Goal: Browse casually

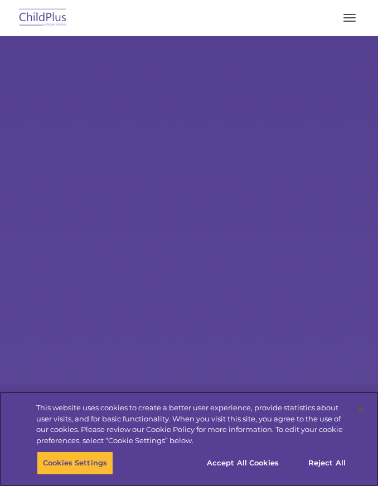
select select "MEDIUM"
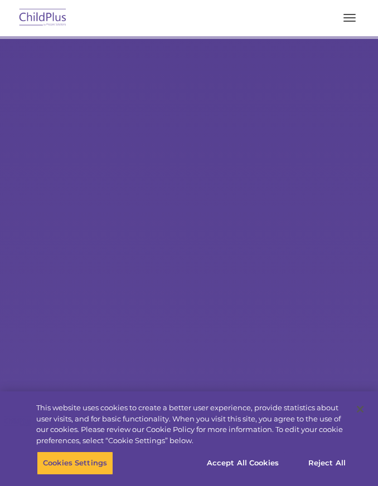
type input ""
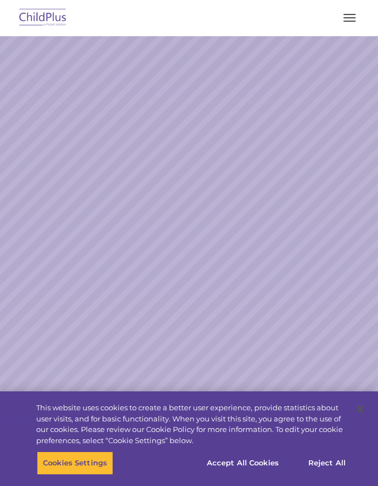
select select "MEDIUM"
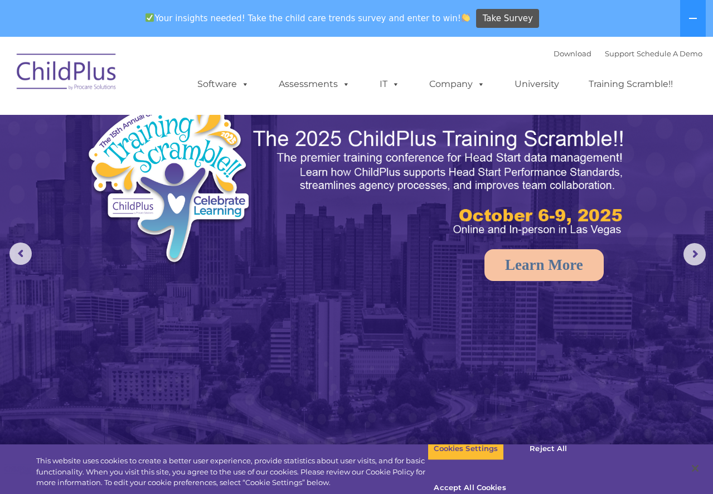
click at [81, 74] on img at bounding box center [66, 74] width 111 height 56
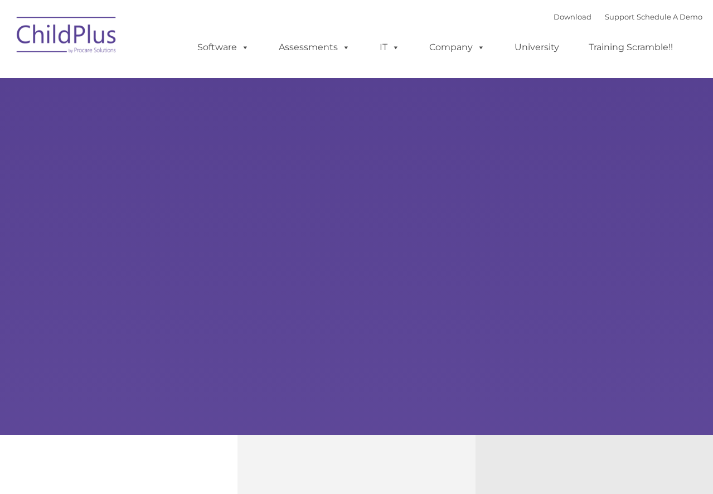
type input ""
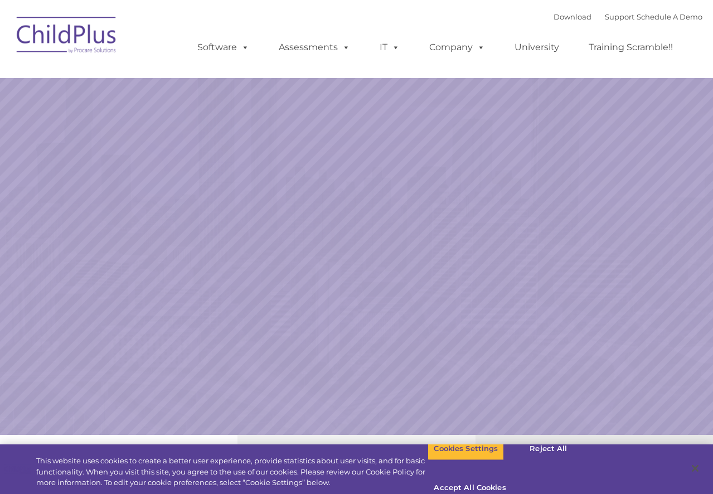
select select "MEDIUM"
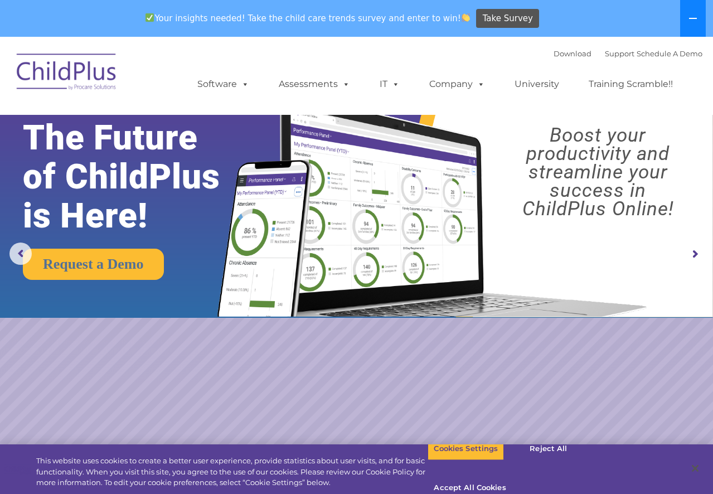
click at [689, 20] on icon at bounding box center [692, 18] width 9 height 9
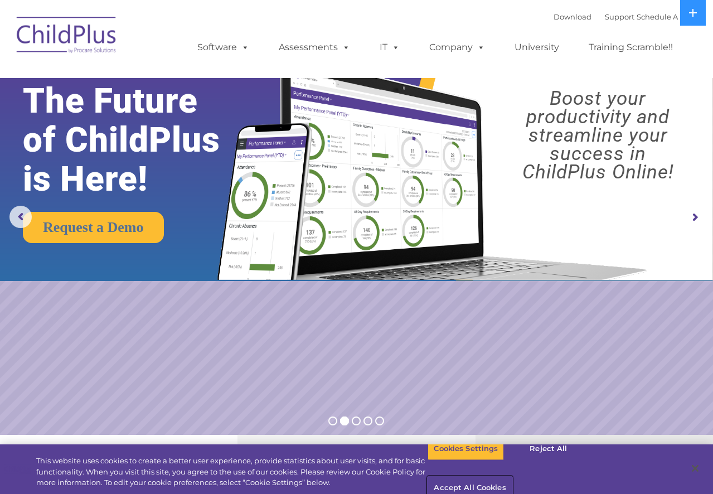
click at [512, 476] on button "Accept All Cookies" at bounding box center [469, 487] width 84 height 23
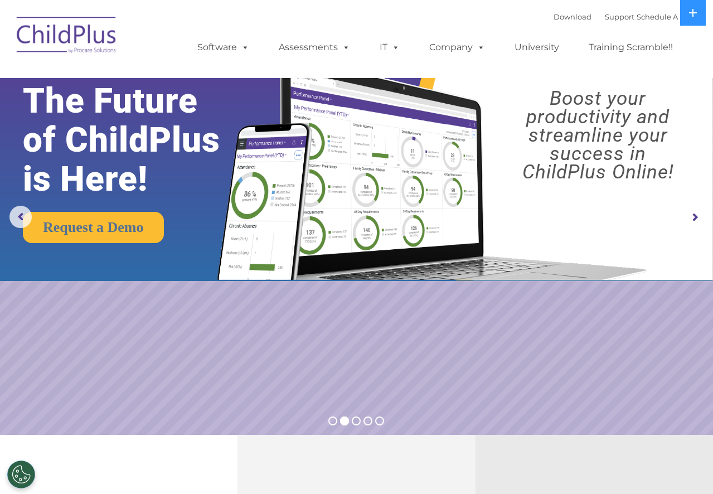
click at [693, 217] on rs-arrow at bounding box center [694, 217] width 22 height 22
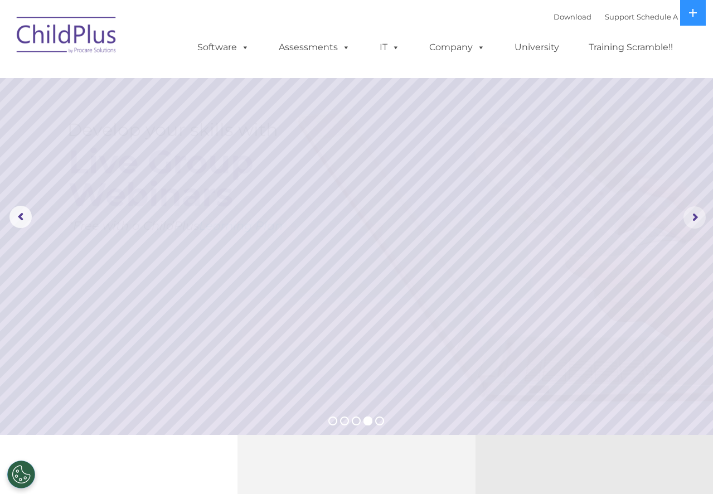
click at [693, 217] on rs-arrow at bounding box center [694, 217] width 22 height 22
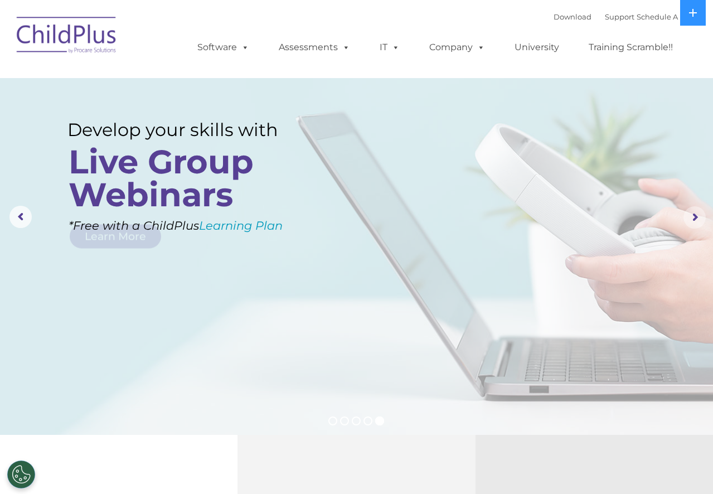
click at [693, 217] on rs-arrow at bounding box center [694, 217] width 22 height 22
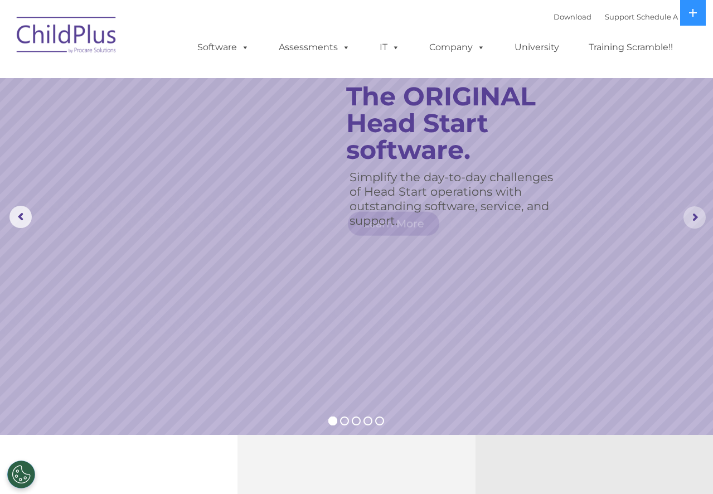
click at [693, 217] on rs-arrow at bounding box center [694, 217] width 22 height 22
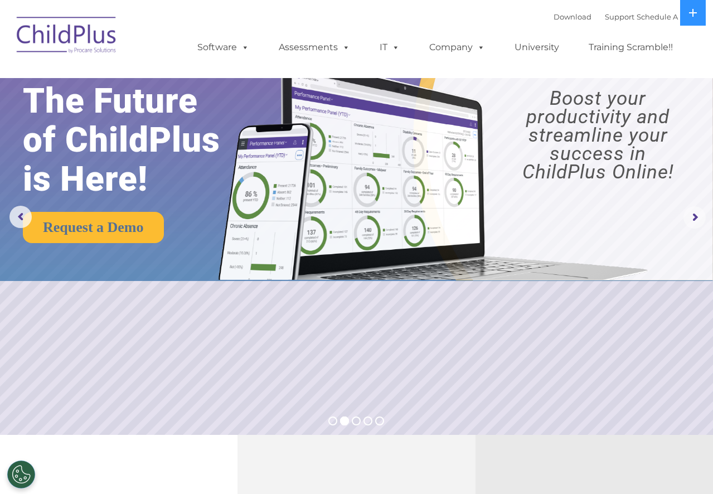
click at [693, 217] on rs-arrow at bounding box center [694, 217] width 22 height 22
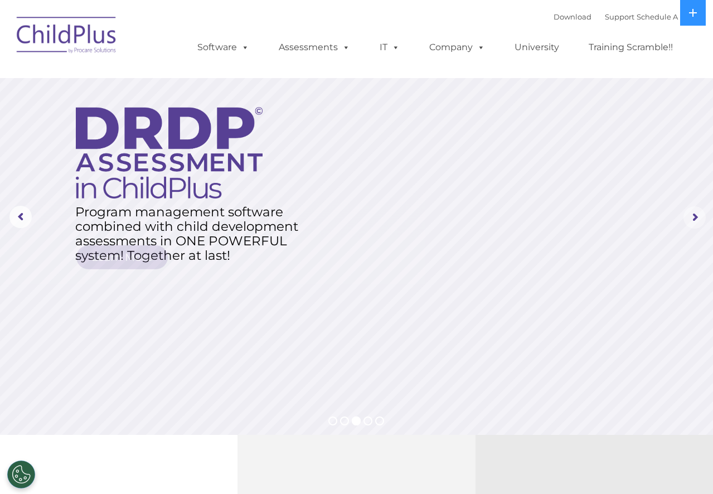
click at [693, 217] on rs-arrow at bounding box center [694, 217] width 22 height 22
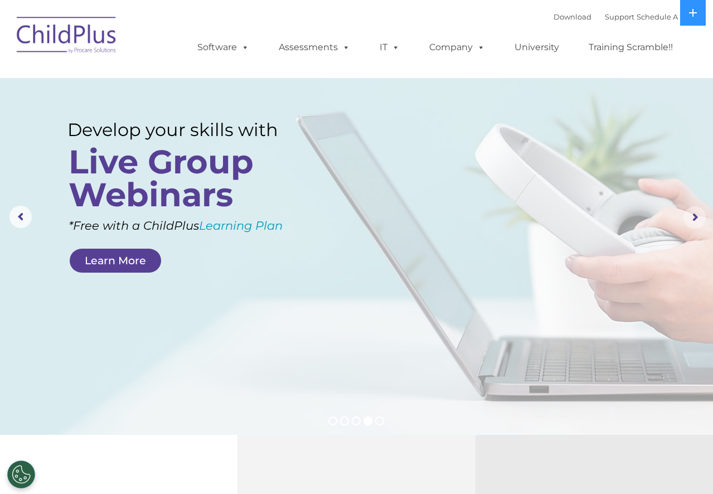
click at [693, 217] on rs-arrow at bounding box center [694, 217] width 22 height 22
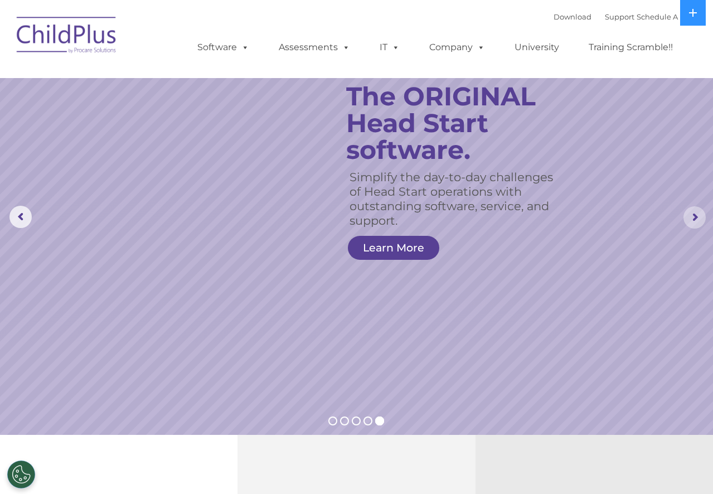
click at [693, 217] on rs-arrow at bounding box center [694, 217] width 22 height 22
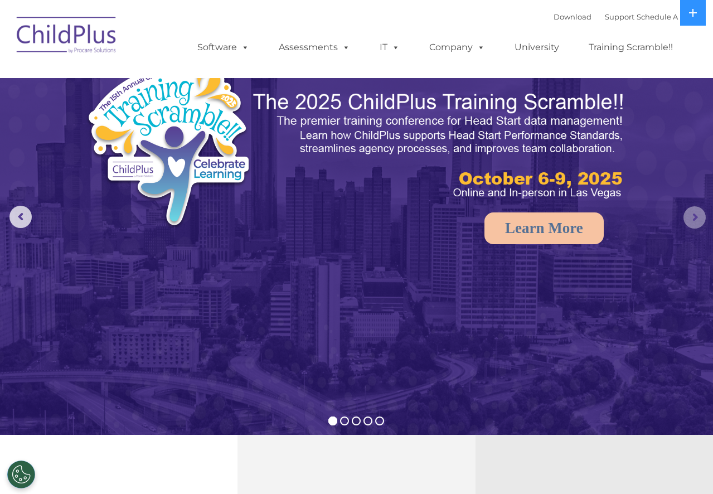
click at [693, 217] on rs-arrow at bounding box center [694, 217] width 22 height 22
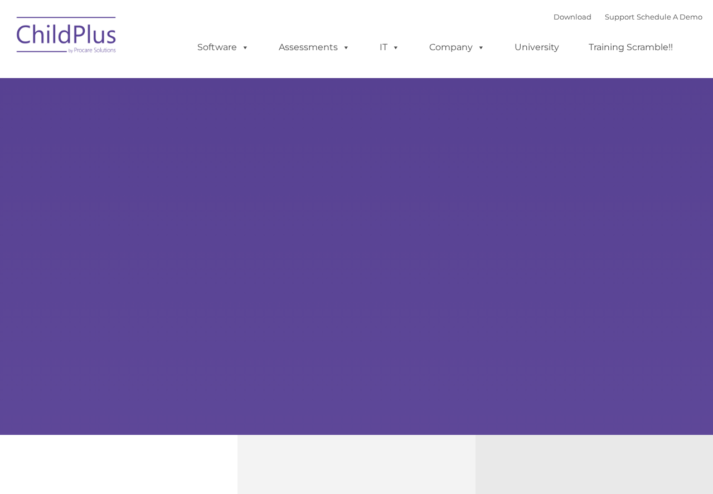
type input ""
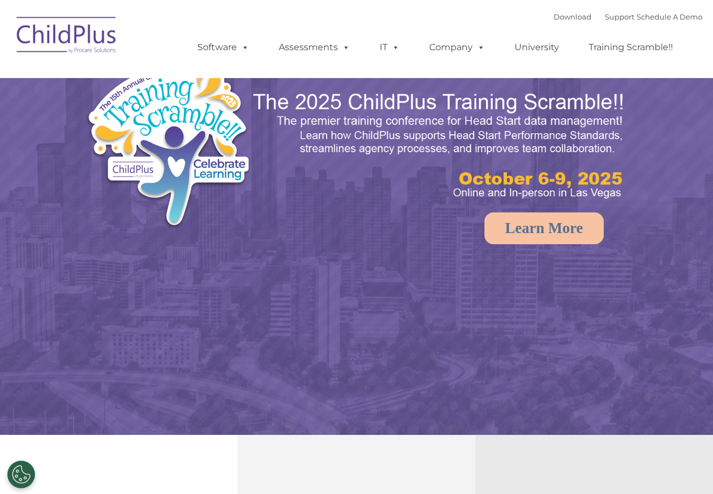
select select "MEDIUM"
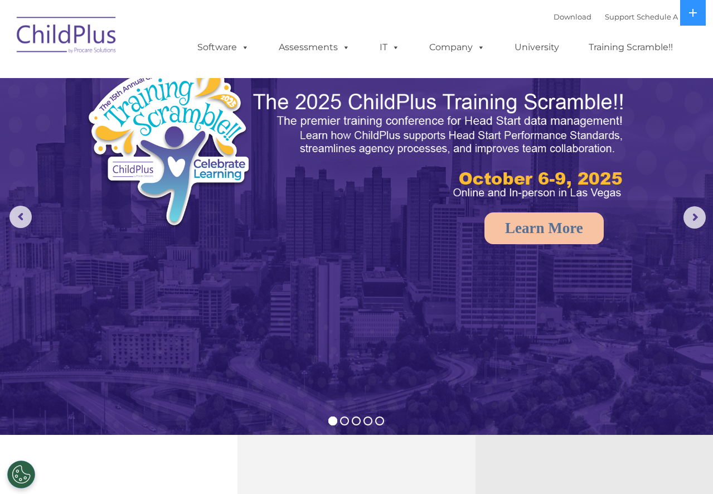
click at [44, 38] on img at bounding box center [66, 37] width 111 height 56
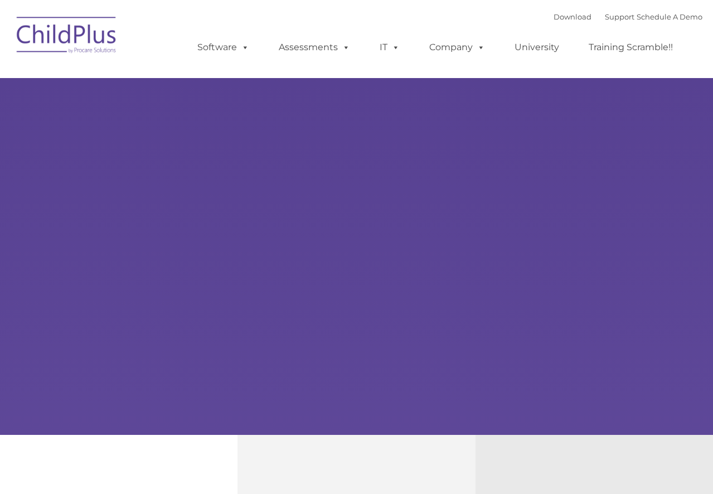
type input ""
select select "MEDIUM"
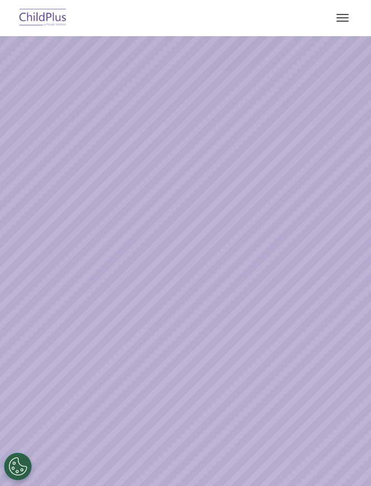
select select "MEDIUM"
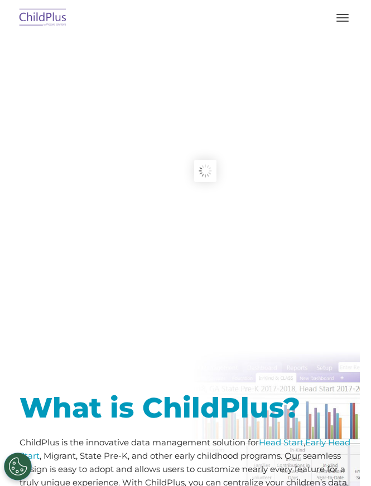
type input ""
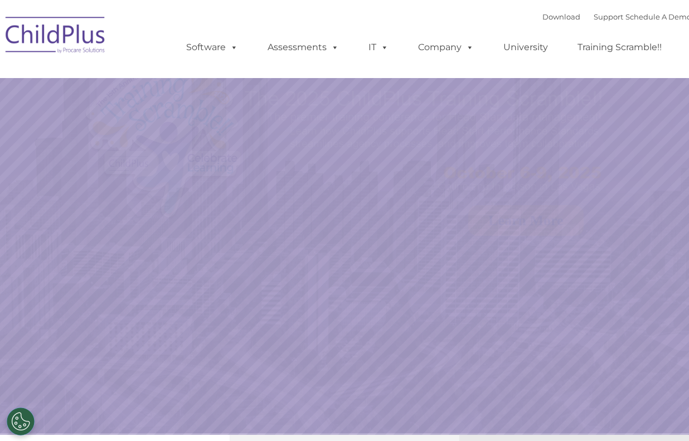
select select "MEDIUM"
